Goal: Task Accomplishment & Management: Use online tool/utility

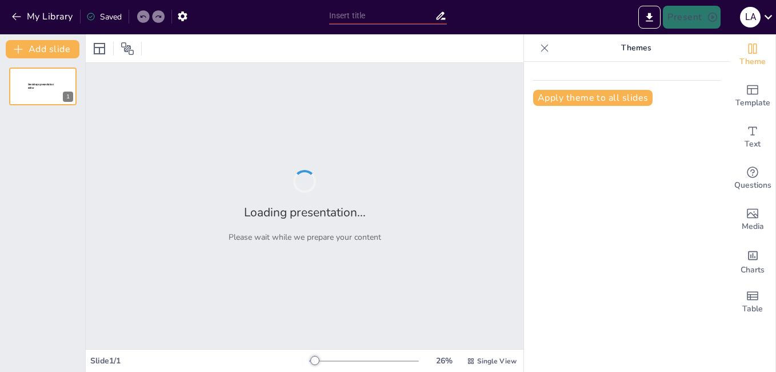
type input "Reducción de Desperdicios en la Producción de Envases: Un Enfoque en el Manteni…"
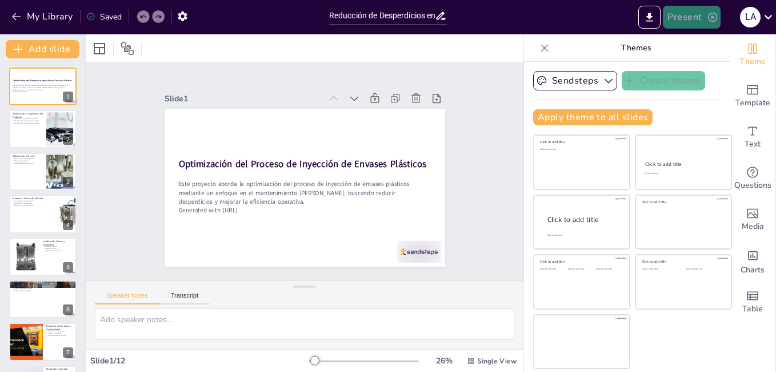
drag, startPoint x: 472, startPoint y: 43, endPoint x: 685, endPoint y: 27, distance: 213.8
click at [685, 27] on div "My Library Saved Reducción de Desperdicios en la Producción de Envases: Un Enfo…" at bounding box center [388, 186] width 776 height 372
click at [685, 27] on button "Present" at bounding box center [691, 17] width 57 height 23
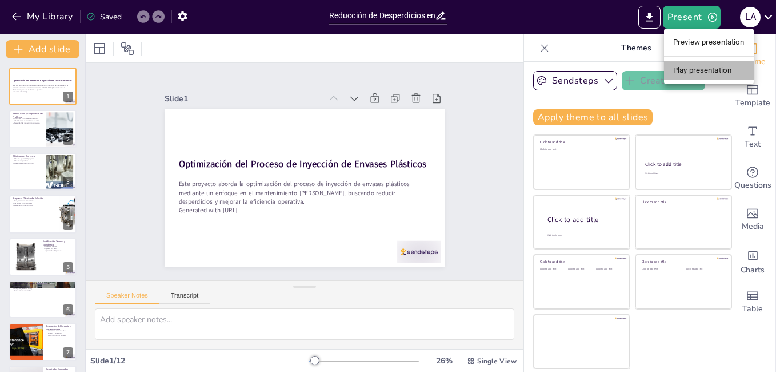
click at [683, 69] on li "Play presentation" at bounding box center [709, 70] width 90 height 18
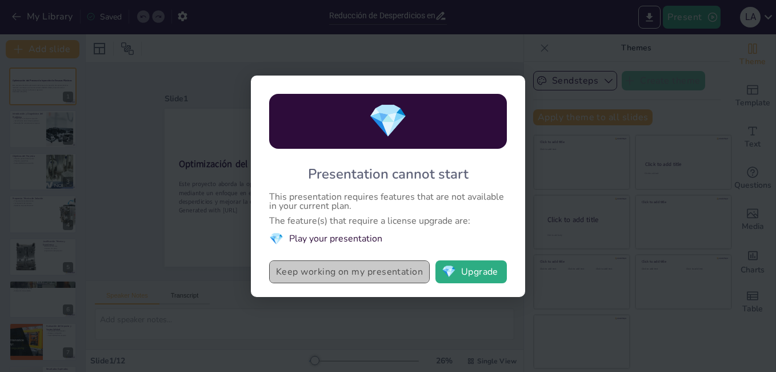
click at [373, 270] on button "Keep working on my presentation" at bounding box center [349, 271] width 161 height 23
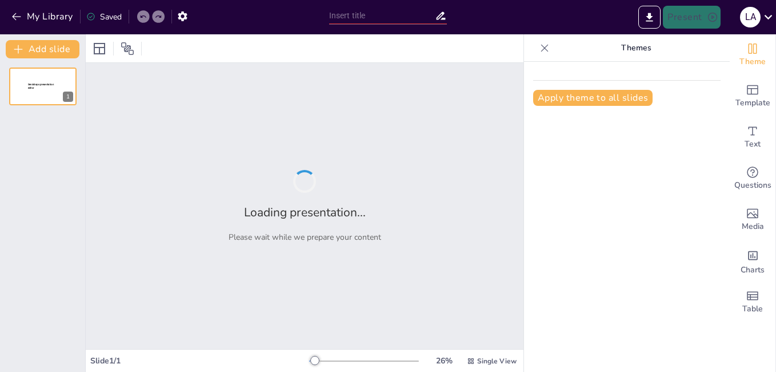
type input "Reducción de Desperdicios en la Producción de Envases: Un Enfoque en el Manteni…"
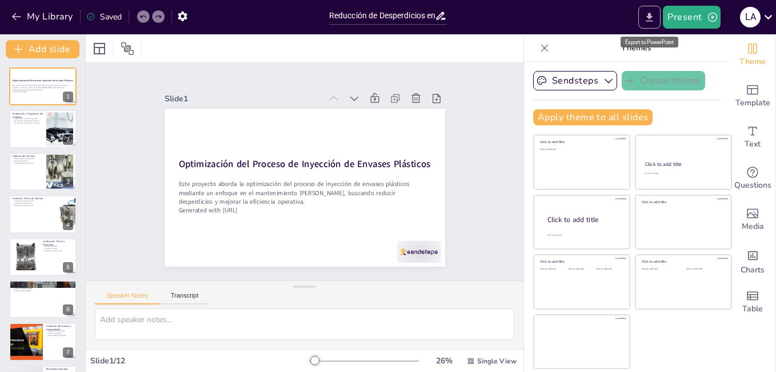
drag, startPoint x: 636, startPoint y: 18, endPoint x: 643, endPoint y: 23, distance: 9.0
click at [643, 23] on div "Present L A" at bounding box center [615, 17] width 324 height 23
click at [643, 23] on button "Export to PowerPoint" at bounding box center [649, 17] width 22 height 23
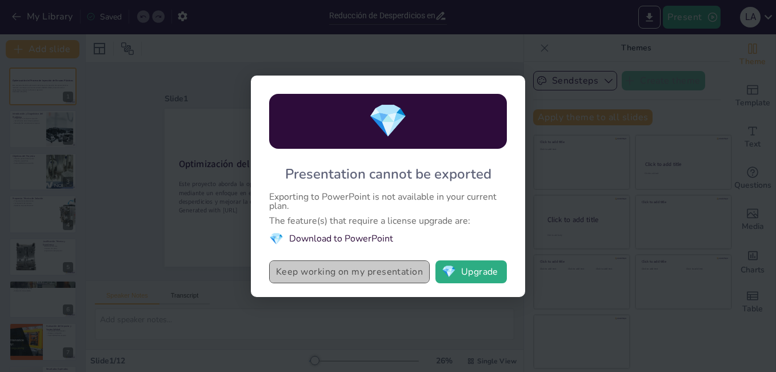
click at [398, 270] on button "Keep working on my presentation" at bounding box center [349, 271] width 161 height 23
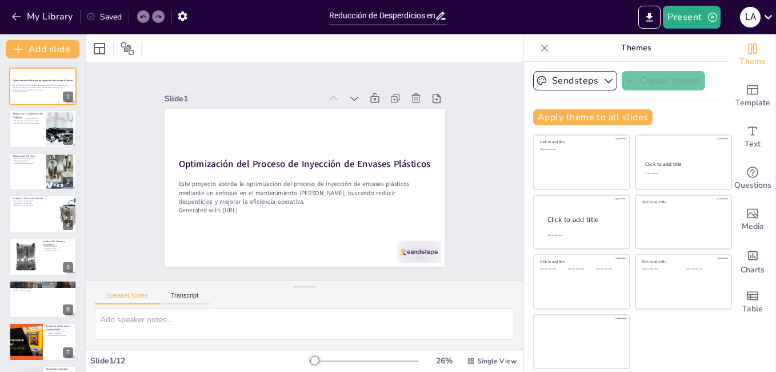
click at [114, 18] on div "Saved" at bounding box center [103, 16] width 35 height 11
